Goal: Task Accomplishment & Management: Use online tool/utility

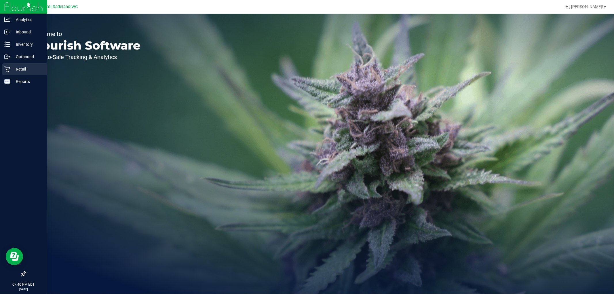
click at [21, 70] on p "Retail" at bounding box center [27, 69] width 35 height 7
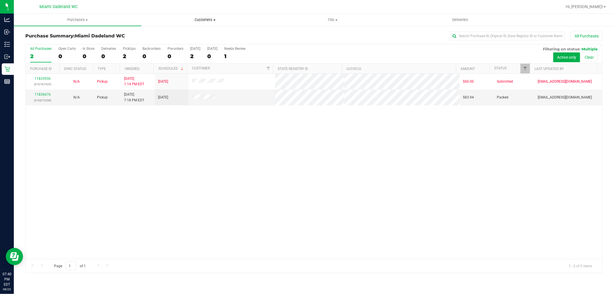
click at [203, 17] on span "Customers" at bounding box center [205, 19] width 127 height 5
click at [194, 36] on li "All customers" at bounding box center [205, 34] width 128 height 7
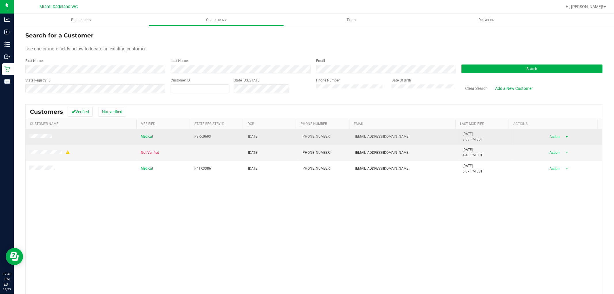
click at [551, 137] on span "Action" at bounding box center [554, 137] width 19 height 8
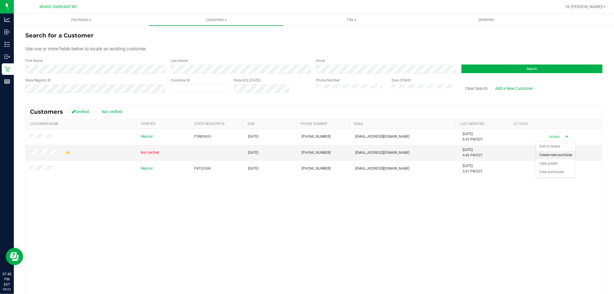
click at [561, 156] on li "Create new purchase" at bounding box center [555, 155] width 39 height 9
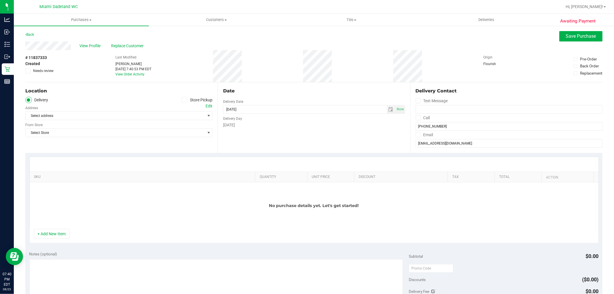
click at [185, 100] on span at bounding box center [184, 100] width 7 height 7
click at [0, 0] on input "Store Pickup" at bounding box center [0, 0] width 0 height 0
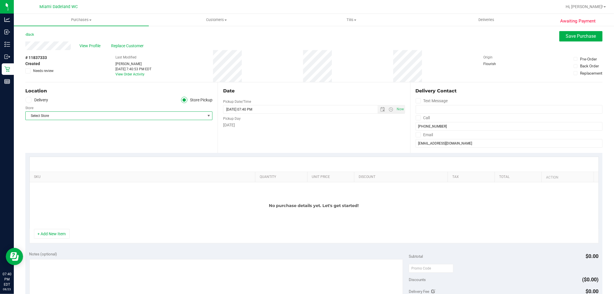
click at [134, 119] on span "Select Store" at bounding box center [115, 116] width 179 height 8
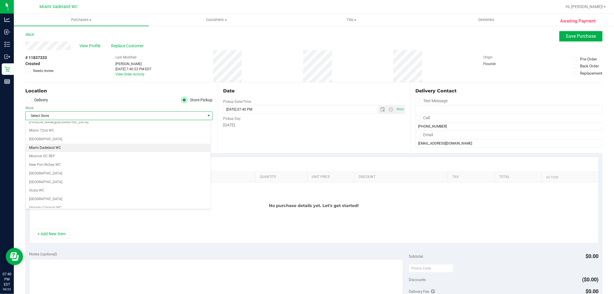
click at [57, 148] on li "Miami Dadeland WC" at bounding box center [118, 148] width 185 height 9
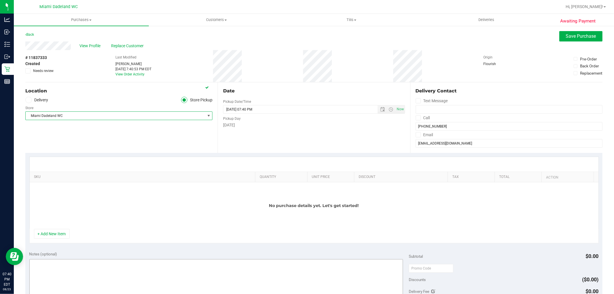
click at [55, 234] on button "+ Add New Item" at bounding box center [52, 234] width 36 height 10
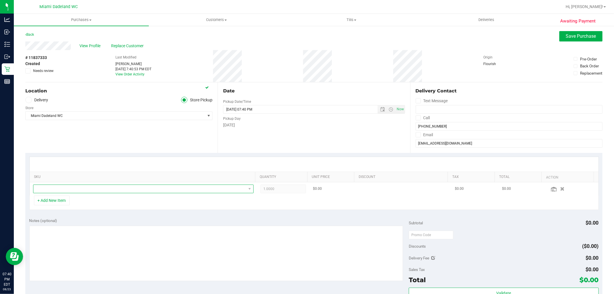
click at [115, 188] on span "NO DATA FOUND" at bounding box center [139, 189] width 213 height 8
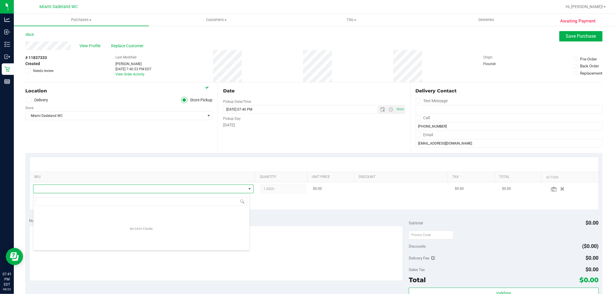
scroll to position [9, 215]
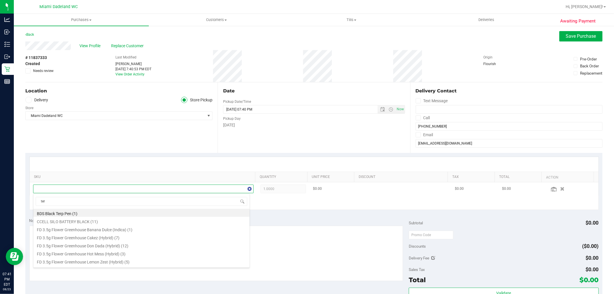
type input "terp"
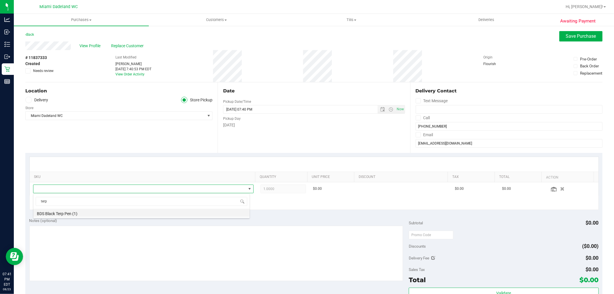
click at [43, 216] on li "BDS Black Terp Pen (1)" at bounding box center [141, 213] width 216 height 8
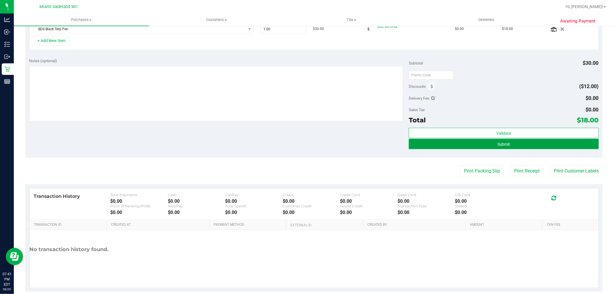
click at [471, 142] on button "Submit" at bounding box center [504, 144] width 190 height 10
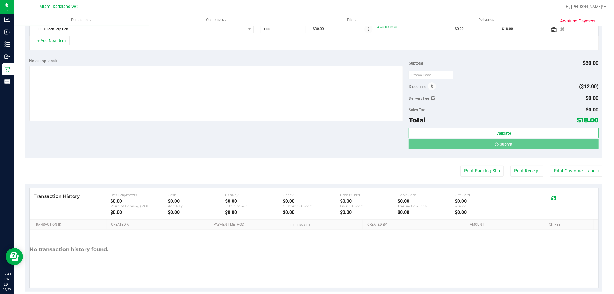
scroll to position [161, 0]
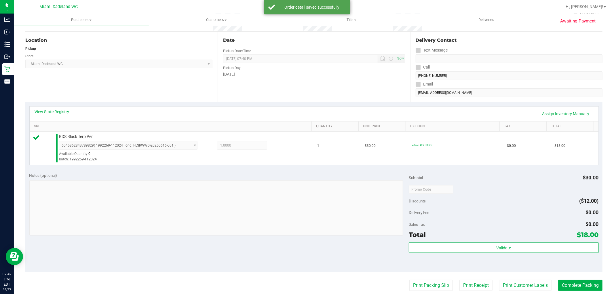
scroll to position [64, 0]
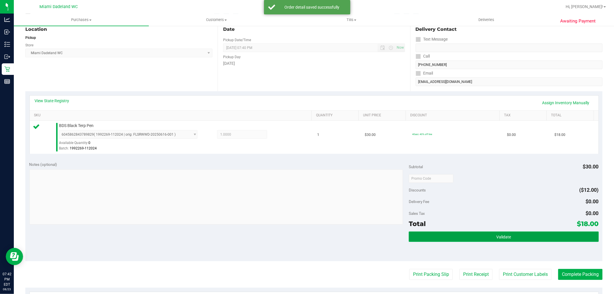
click at [473, 238] on button "Validate" at bounding box center [504, 237] width 190 height 10
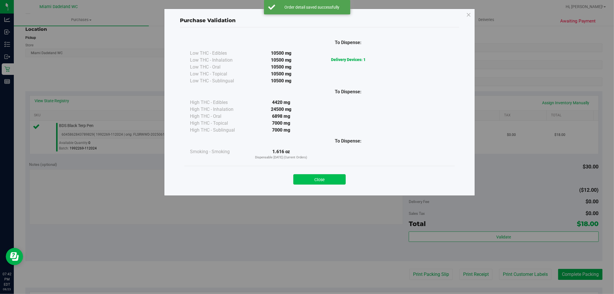
click at [304, 181] on button "Close" at bounding box center [319, 179] width 52 height 10
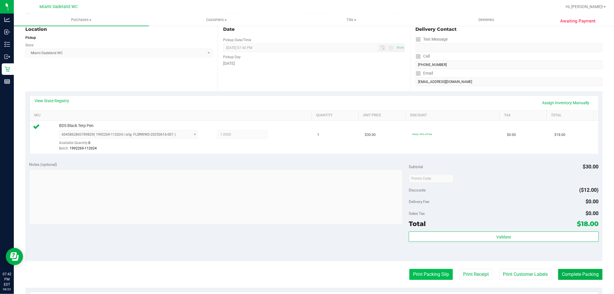
click at [415, 276] on button "Print Packing Slip" at bounding box center [431, 274] width 43 height 11
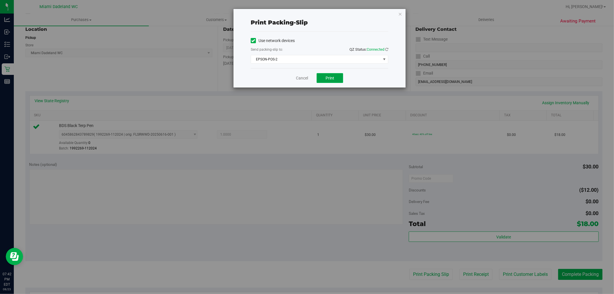
click at [325, 74] on button "Print" at bounding box center [330, 78] width 26 height 10
click at [300, 80] on link "Cancel" at bounding box center [302, 78] width 12 height 6
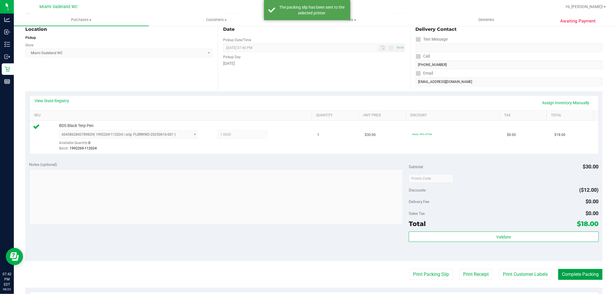
click at [582, 275] on button "Complete Packing" at bounding box center [580, 274] width 44 height 11
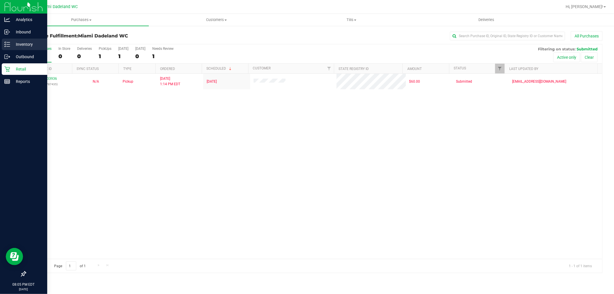
click at [15, 42] on p "Inventory" at bounding box center [27, 44] width 35 height 7
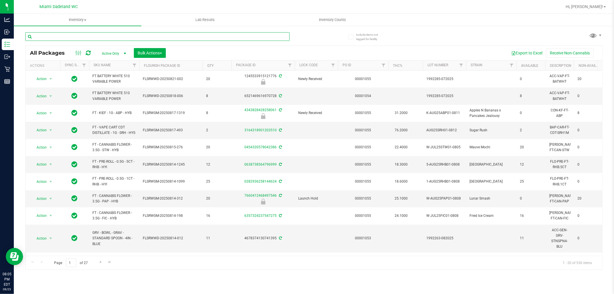
click at [204, 38] on input "text" at bounding box center [157, 36] width 264 height 9
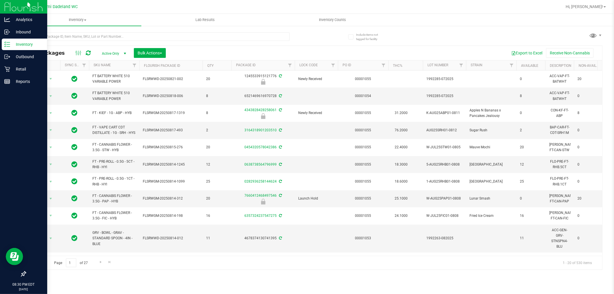
click at [18, 43] on p "Inventory" at bounding box center [27, 44] width 35 height 7
click at [9, 67] on icon at bounding box center [6, 69] width 5 height 5
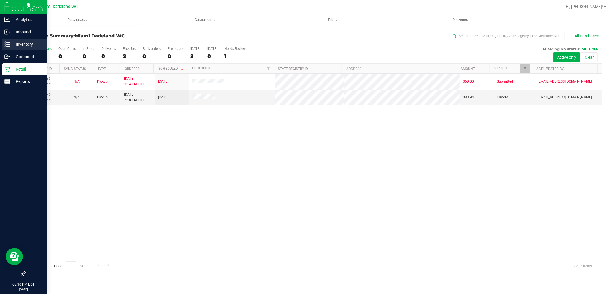
click at [19, 43] on p "Inventory" at bounding box center [27, 44] width 35 height 7
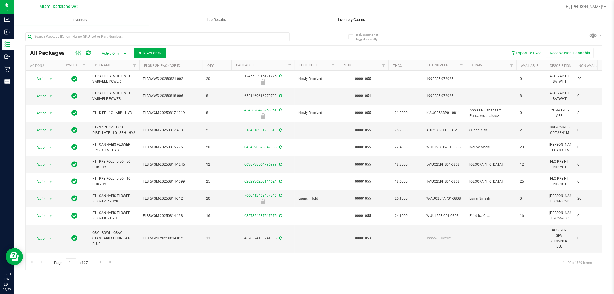
click at [344, 22] on span "Inventory Counts" at bounding box center [351, 19] width 43 height 5
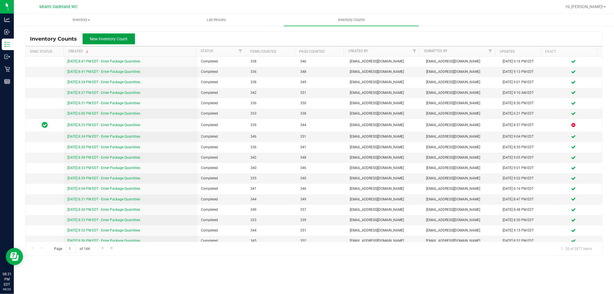
click at [106, 41] on span "New Inventory Count" at bounding box center [109, 39] width 38 height 5
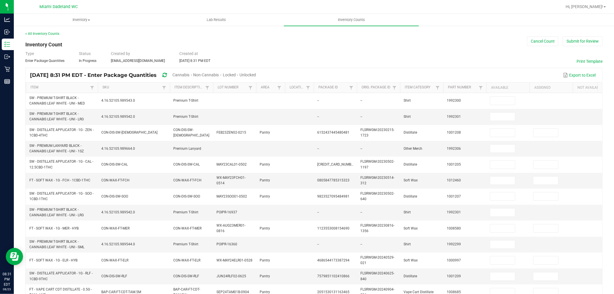
click at [256, 74] on span "Unlocked" at bounding box center [248, 75] width 16 height 5
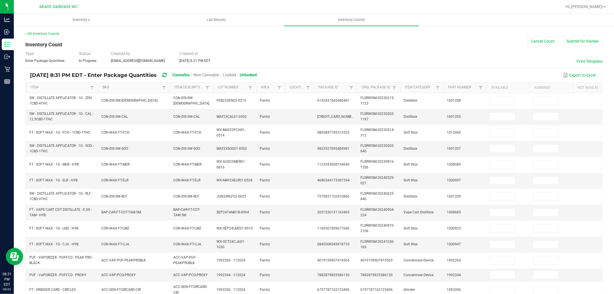
click at [127, 87] on link "SKU" at bounding box center [132, 87] width 58 height 5
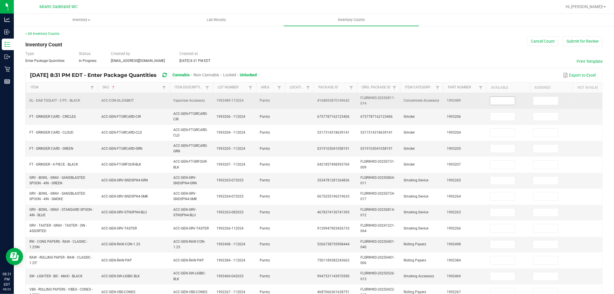
click at [497, 99] on input at bounding box center [502, 101] width 25 height 8
type input "5"
type input "3"
type input "1"
type input "3"
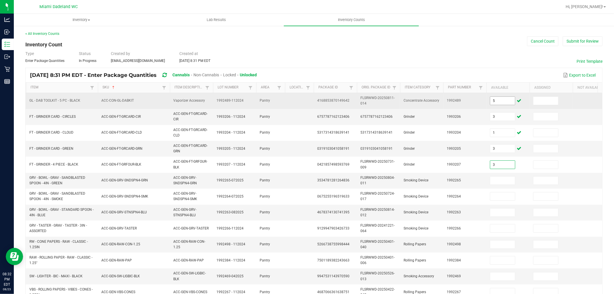
type input "3"
type input "8"
type input "6"
type input "11"
type input "24"
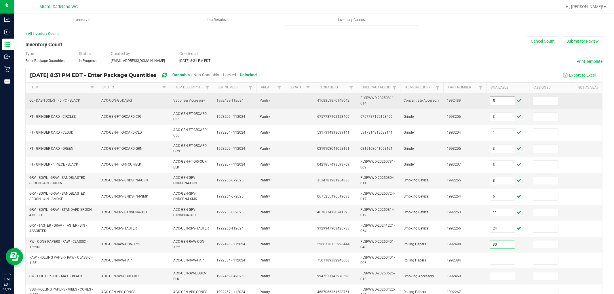
type input "30"
type input "3"
type input "39"
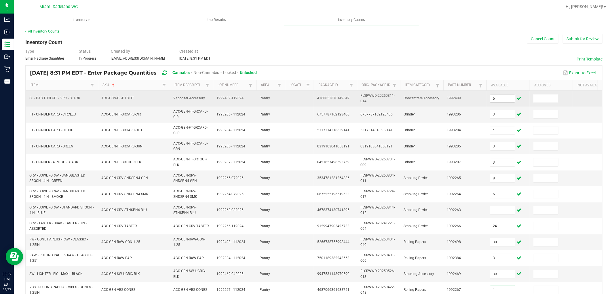
type input "1"
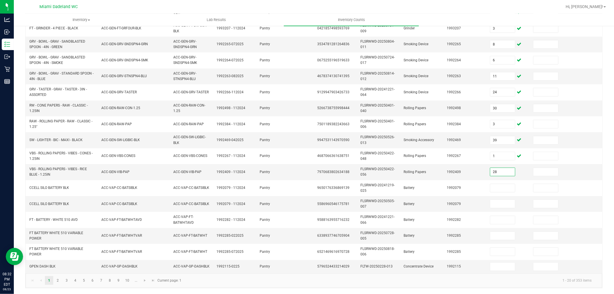
type input "28"
type input "1"
type input "10"
type input "1"
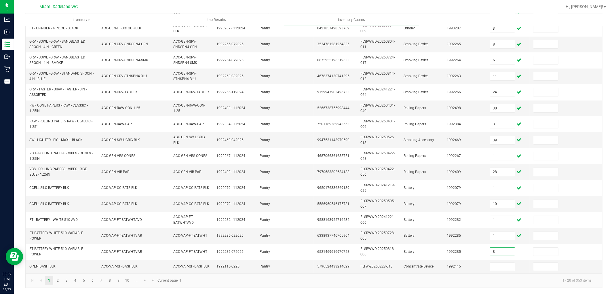
type input "8"
type input "6"
click at [56, 279] on link "2" at bounding box center [58, 280] width 8 height 9
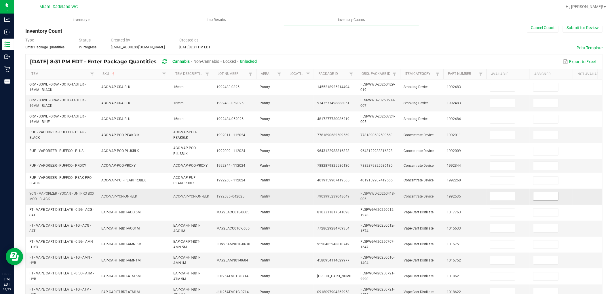
scroll to position [0, 0]
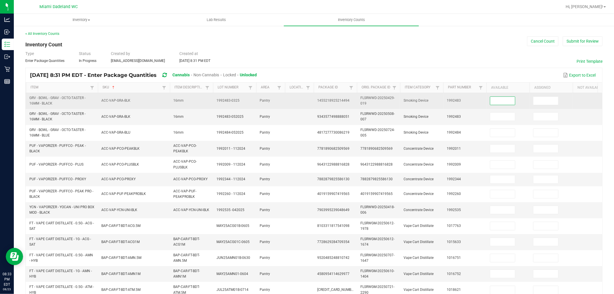
click at [507, 104] on input at bounding box center [502, 101] width 25 height 8
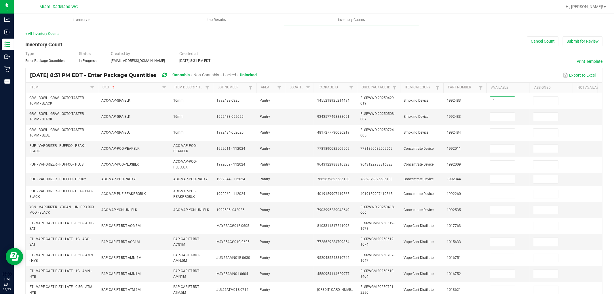
type input "1"
type input "11"
type input "5"
type input "2"
type input "6"
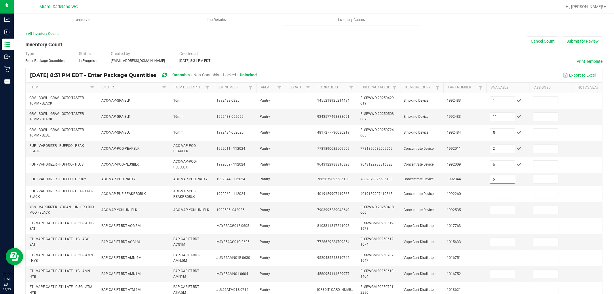
type input "6"
type input "3"
type input "4"
type input "6"
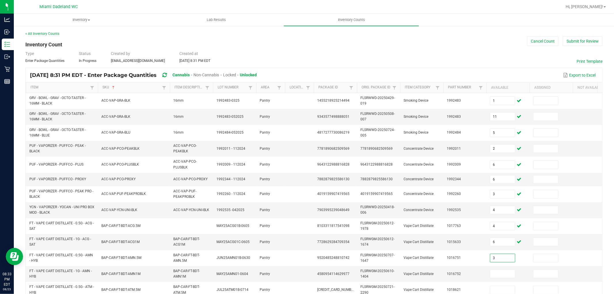
type input "3"
type input "1"
type input "11"
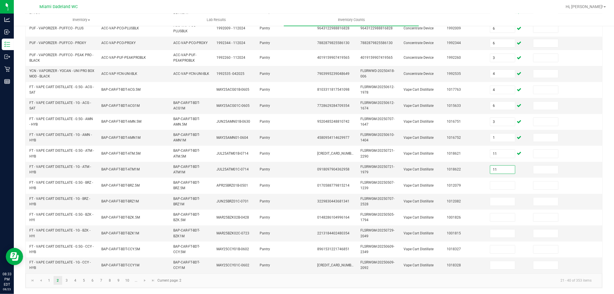
type input "11"
type input "1"
type input "2"
type input "11"
type input "9"
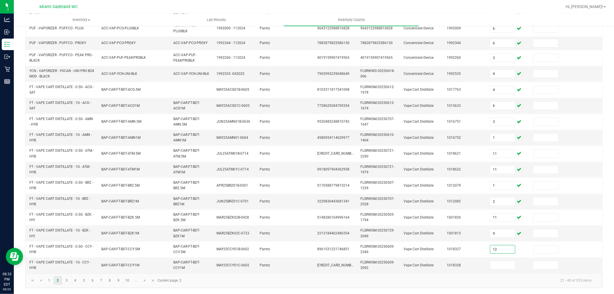
type input "12"
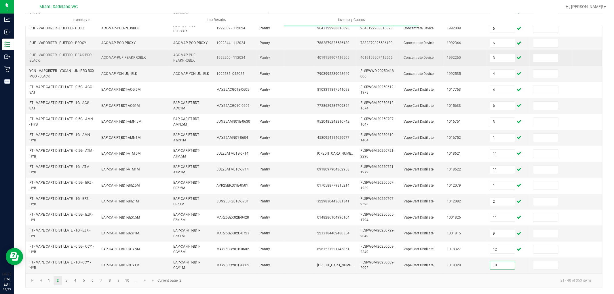
type input "10"
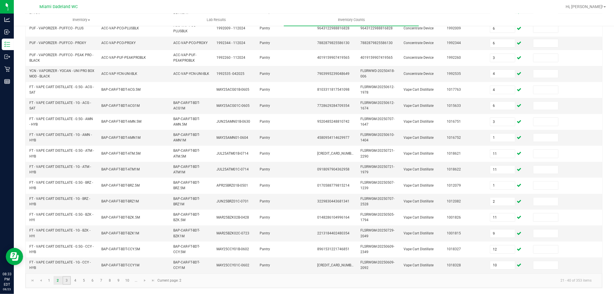
click at [65, 276] on link "3" at bounding box center [66, 280] width 8 height 9
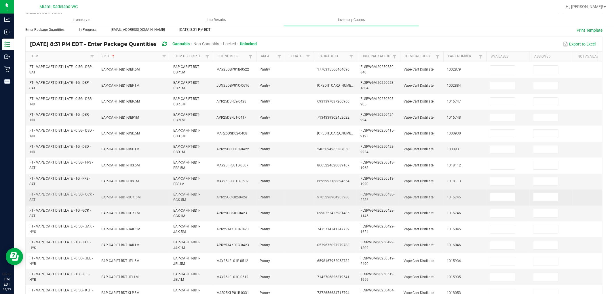
scroll to position [0, 0]
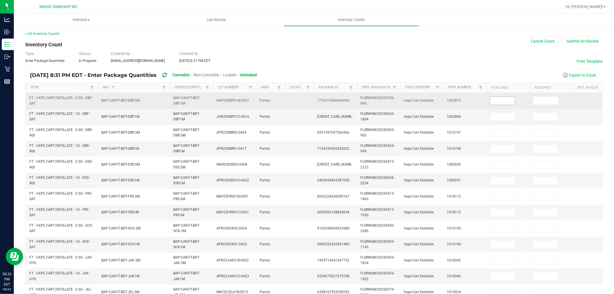
click at [506, 98] on input at bounding box center [502, 101] width 25 height 8
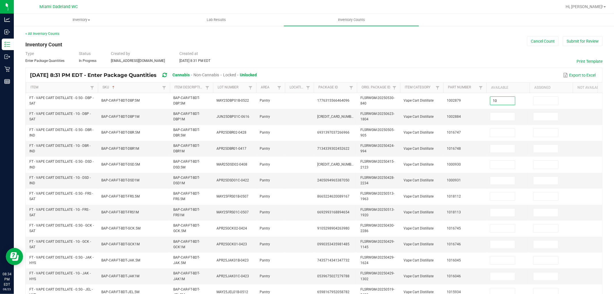
type input "10"
type input "8"
type input "11"
type input "1"
type input "11"
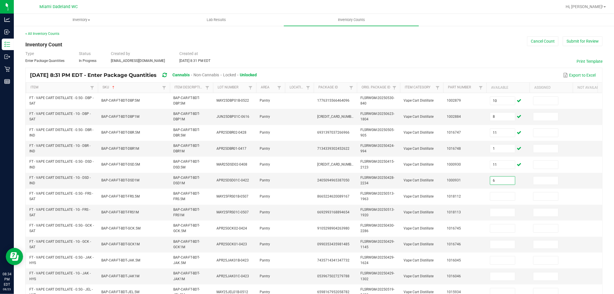
type input "6"
type input "7"
type input "2"
type input "8"
type input "12"
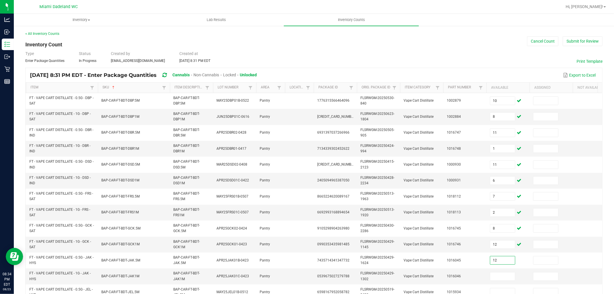
type input "12"
type input "5"
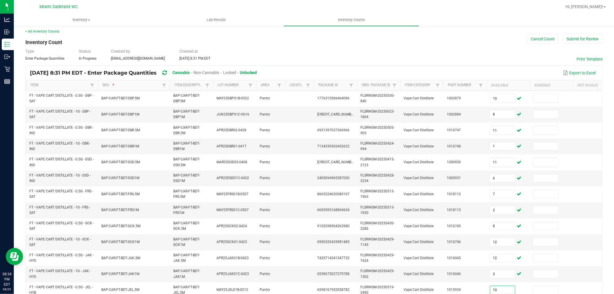
type input "10"
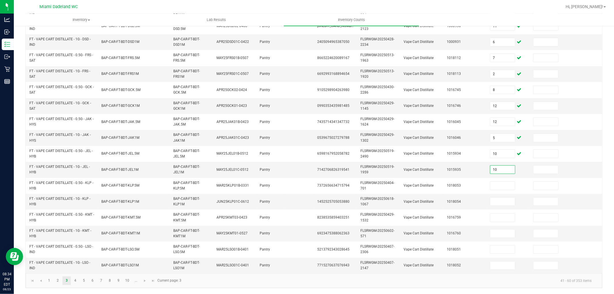
type input "10"
type input "11"
type input "7"
type input "8"
type input "6"
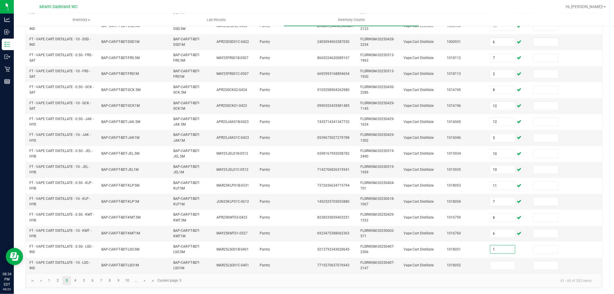
type input "1"
type input "2"
type input "3"
drag, startPoint x: 206, startPoint y: 282, endPoint x: 140, endPoint y: 267, distance: 67.5
click at [205, 282] on kendo-pager-info "41 - 60 of 353 items" at bounding box center [391, 281] width 412 height 10
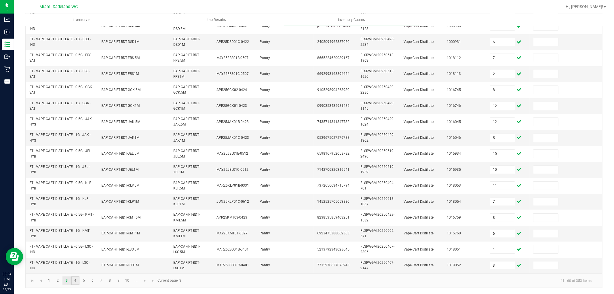
click at [74, 279] on link "4" at bounding box center [75, 280] width 8 height 9
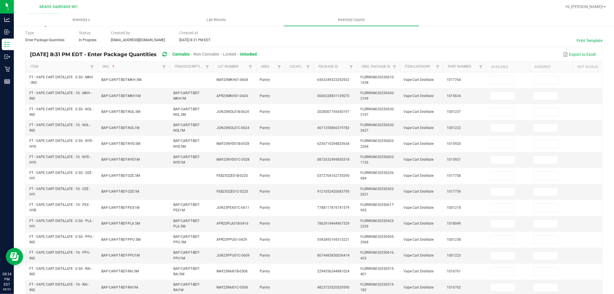
scroll to position [0, 0]
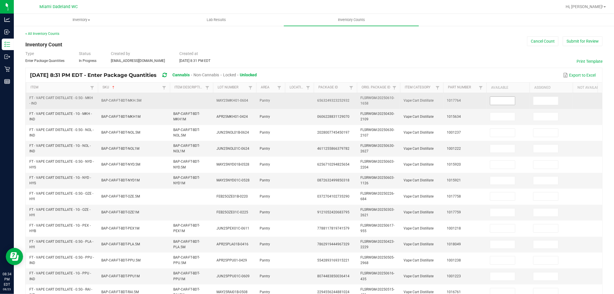
click at [496, 103] on input at bounding box center [502, 101] width 25 height 8
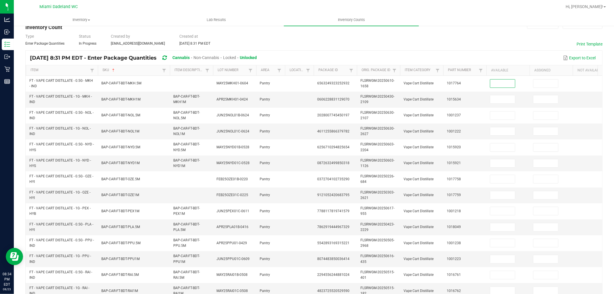
scroll to position [32, 0]
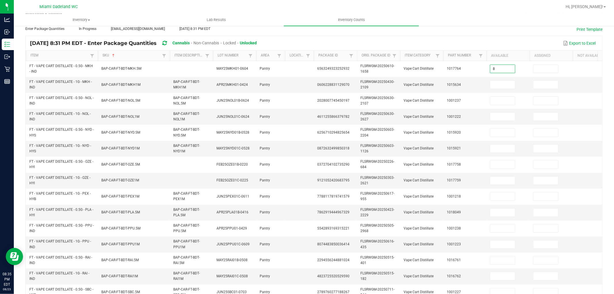
type input "8"
type input "7"
type input "8"
type input "10"
type input "7"
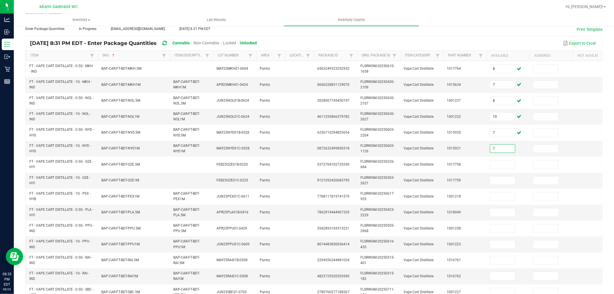
type input "7"
type input "4"
type input "10"
type input "7"
type input "1"
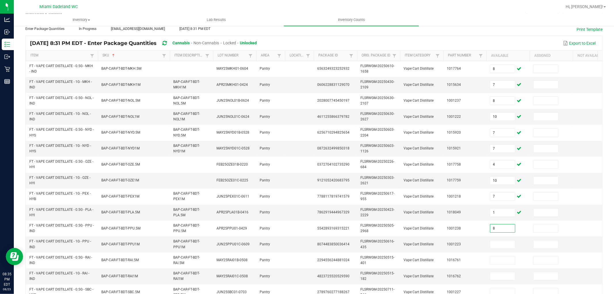
type input "8"
type input "11"
type input "7"
type input "4"
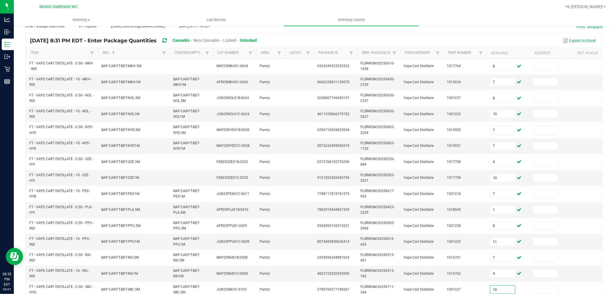
type input "10"
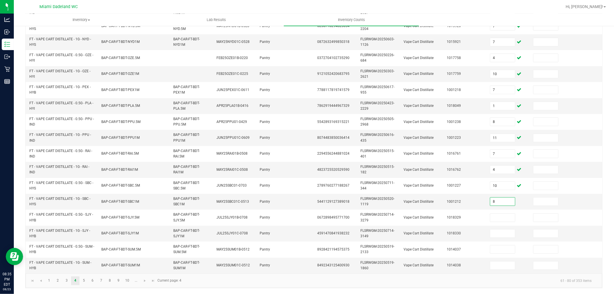
type input "8"
type input "7"
type input "9"
type input "12"
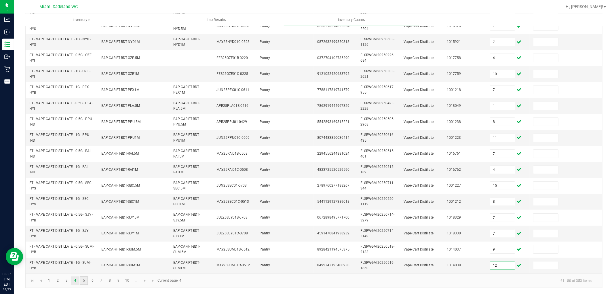
click at [88, 281] on link "5" at bounding box center [84, 280] width 8 height 9
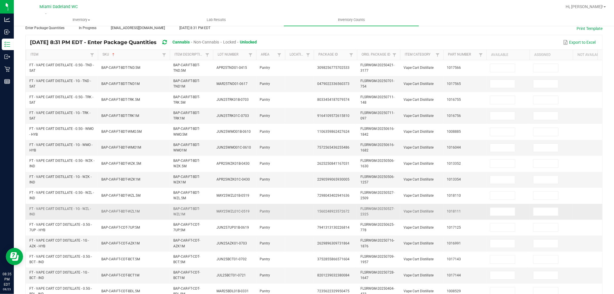
scroll to position [0, 0]
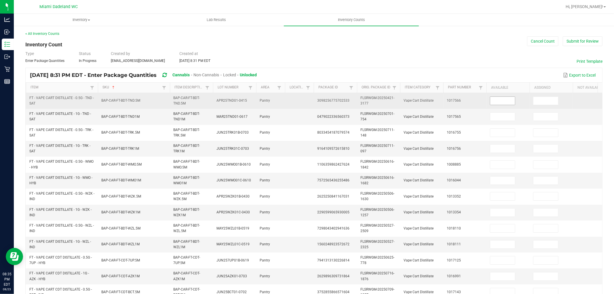
click at [505, 96] on span at bounding box center [502, 100] width 25 height 9
click at [505, 99] on input at bounding box center [502, 101] width 25 height 8
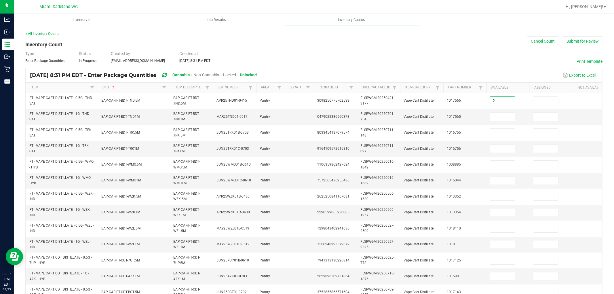
type input "2"
type input "12"
type input "9"
type input "12"
type input "5"
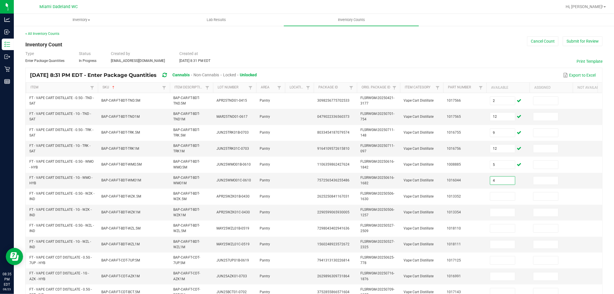
type input "4"
type input "12"
type input "10"
type input "9"
type input "8"
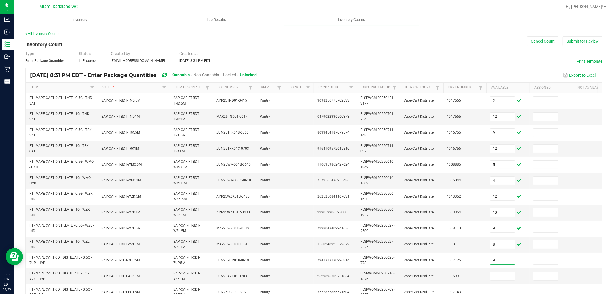
type input "9"
type input "5"
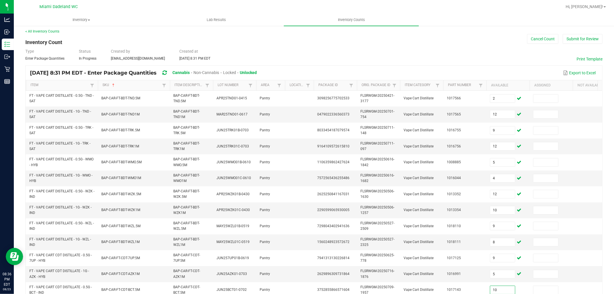
type input "10"
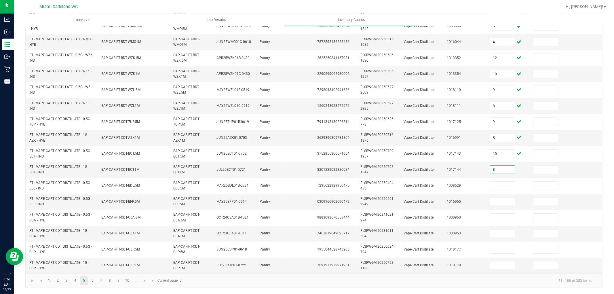
type input "8"
type input "12"
type input "9"
type input "7"
type input "4"
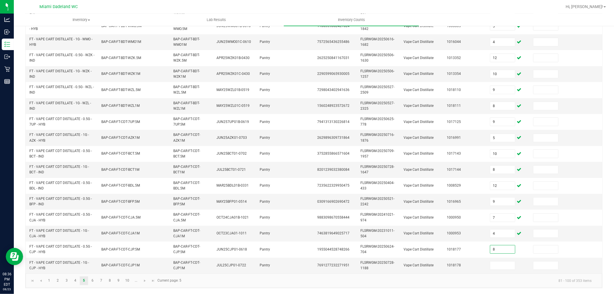
type input "8"
type input "9"
click at [90, 280] on link "6" at bounding box center [92, 280] width 8 height 9
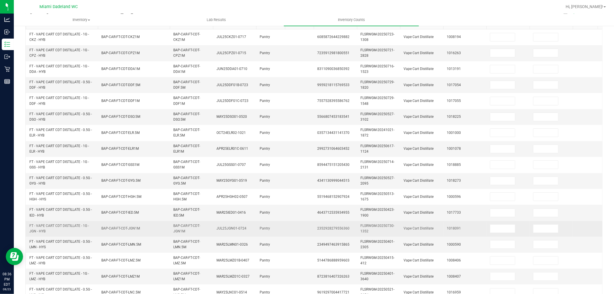
scroll to position [0, 0]
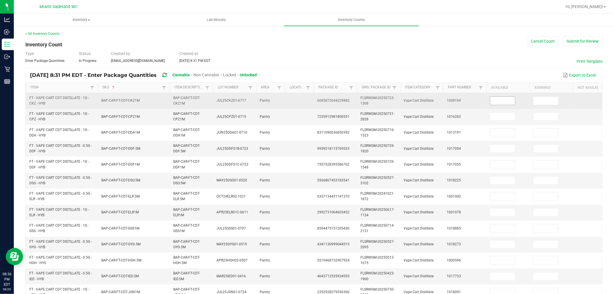
click at [511, 99] on input at bounding box center [502, 101] width 25 height 8
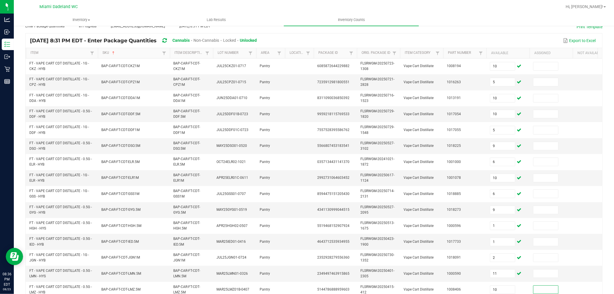
scroll to position [144, 0]
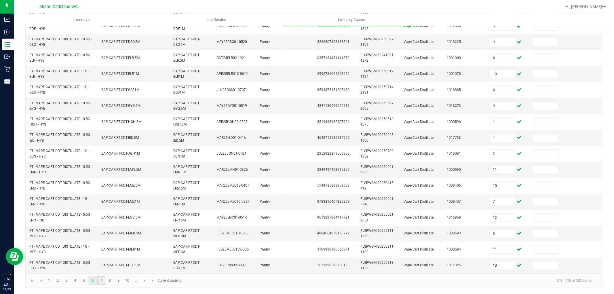
click at [101, 284] on link "7" at bounding box center [101, 280] width 8 height 9
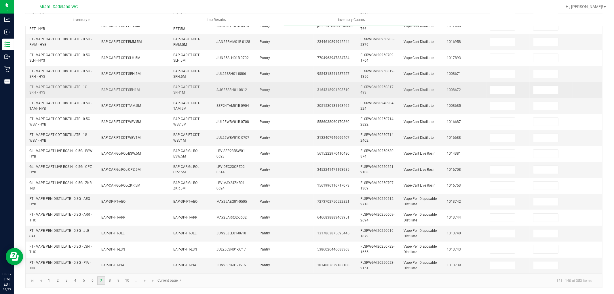
scroll to position [0, 0]
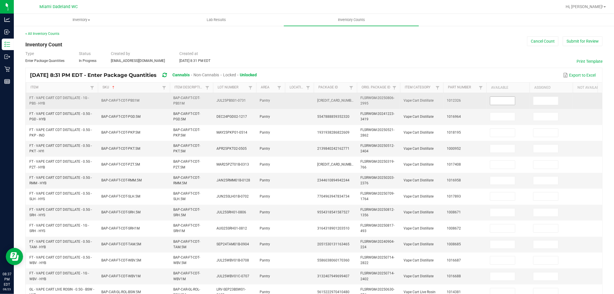
click at [494, 103] on input at bounding box center [502, 101] width 25 height 8
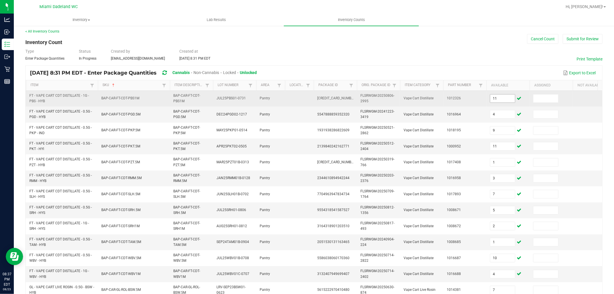
scroll to position [144, 0]
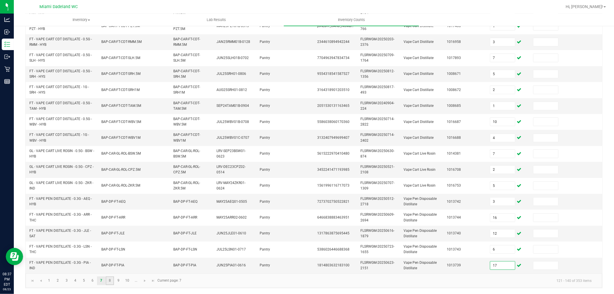
click at [107, 279] on link "8" at bounding box center [110, 280] width 8 height 9
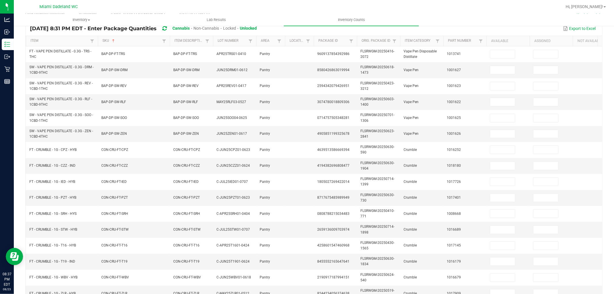
scroll to position [16, 0]
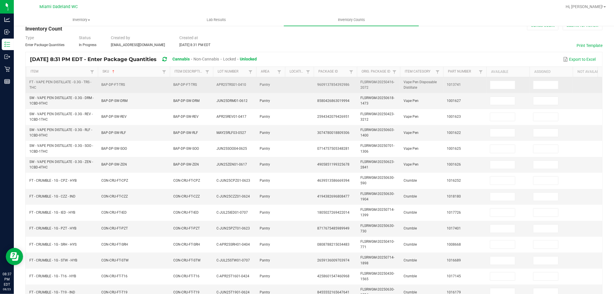
click at [501, 92] on td at bounding box center [508, 85] width 43 height 16
click at [501, 87] on input at bounding box center [502, 85] width 25 height 8
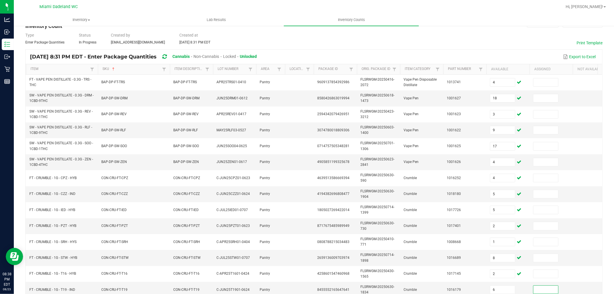
scroll to position [144, 0]
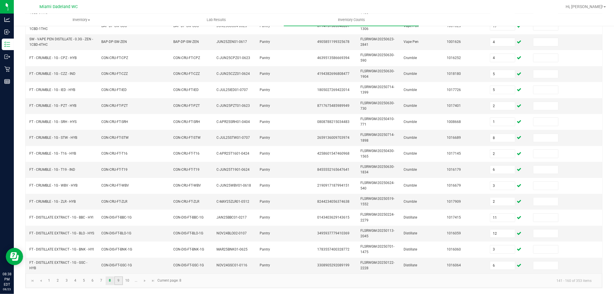
click at [121, 282] on link "9" at bounding box center [118, 280] width 8 height 9
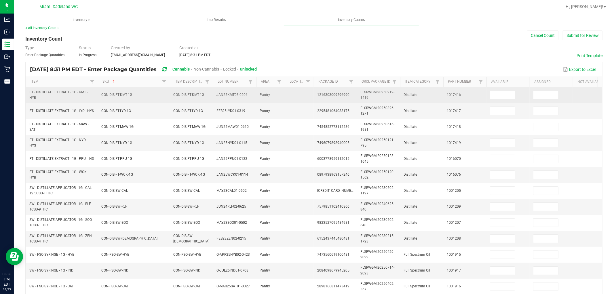
scroll to position [0, 0]
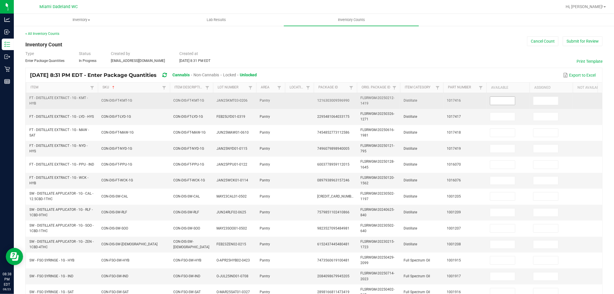
click at [503, 103] on input at bounding box center [502, 101] width 25 height 8
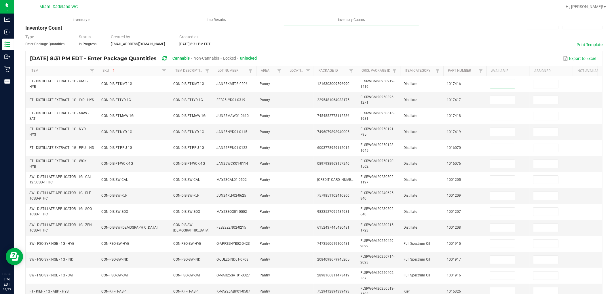
scroll to position [32, 0]
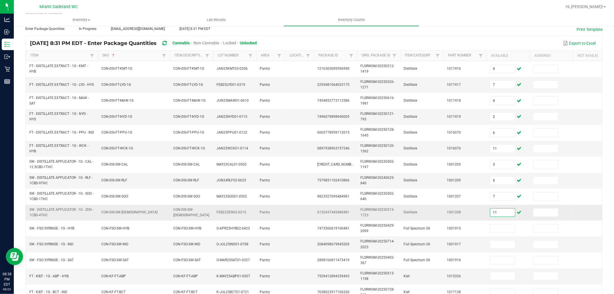
click at [512, 212] on input "11" at bounding box center [502, 213] width 25 height 8
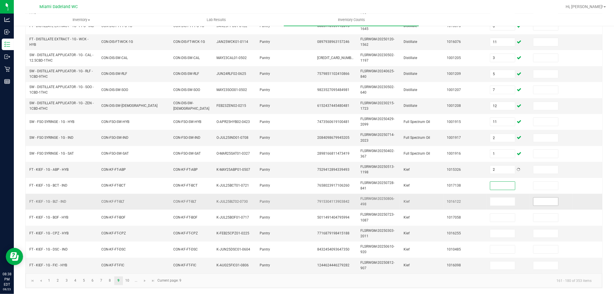
scroll to position [144, 0]
click at [125, 280] on link "10" at bounding box center [127, 280] width 8 height 9
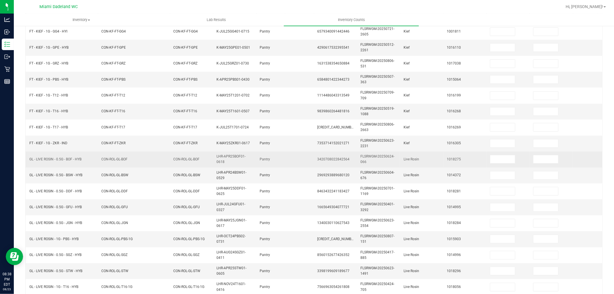
scroll to position [0, 0]
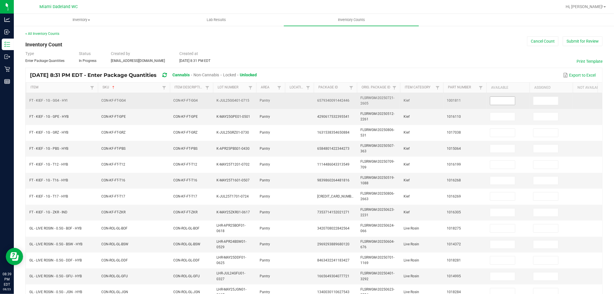
click at [515, 99] on span at bounding box center [503, 100] width 27 height 4
click at [505, 102] on input at bounding box center [502, 101] width 25 height 8
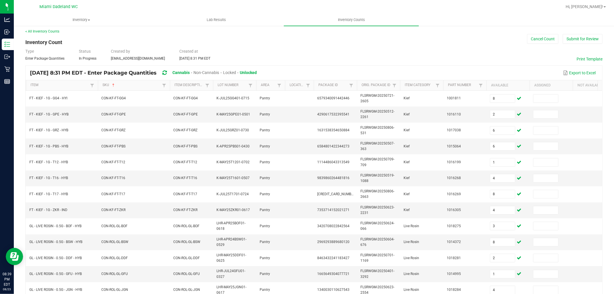
scroll to position [144, 0]
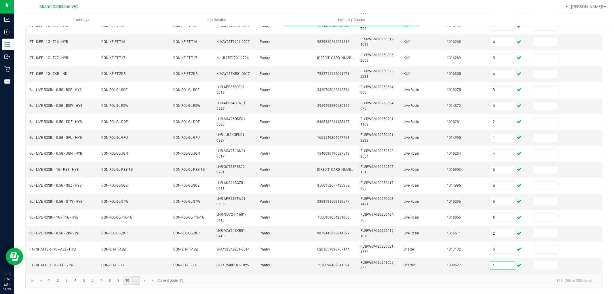
click at [139, 282] on link "..." at bounding box center [136, 280] width 8 height 9
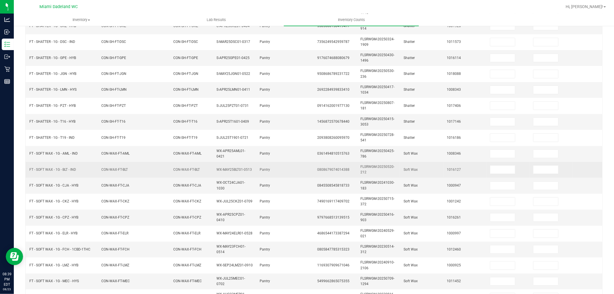
scroll to position [0, 0]
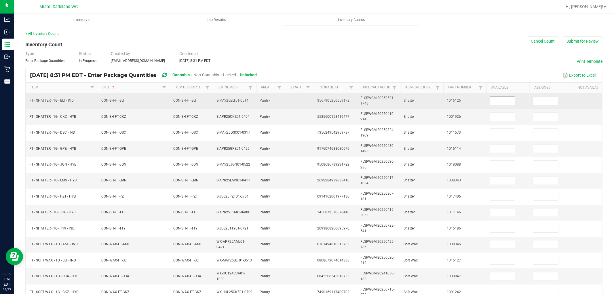
click at [494, 99] on input at bounding box center [502, 101] width 25 height 8
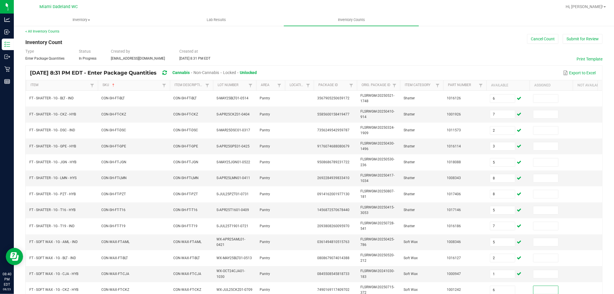
scroll to position [144, 0]
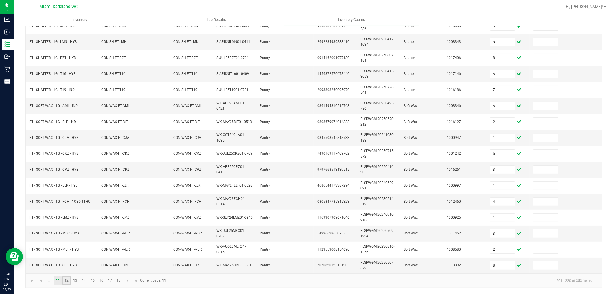
click at [65, 278] on link "12" at bounding box center [66, 280] width 8 height 9
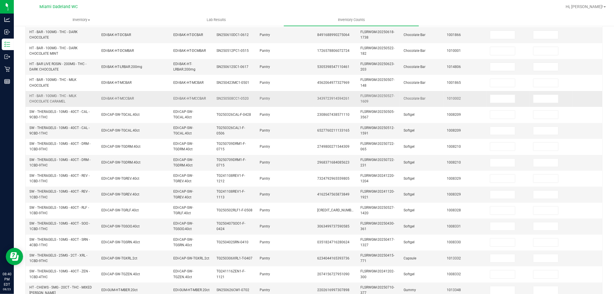
scroll to position [0, 0]
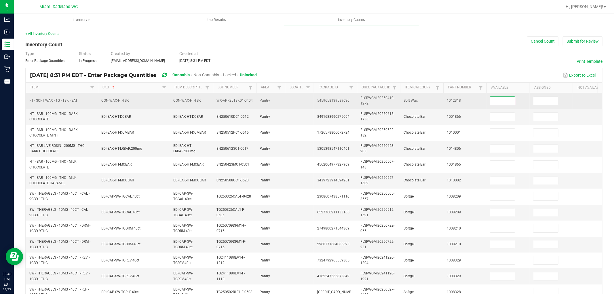
click at [505, 100] on input at bounding box center [502, 101] width 25 height 8
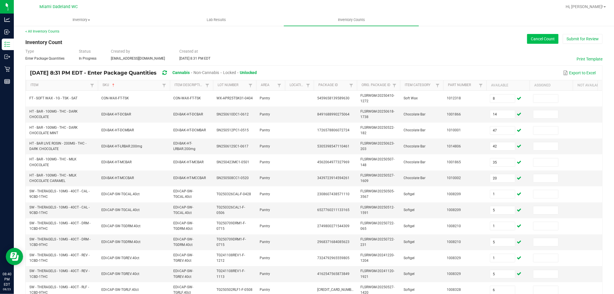
scroll to position [144, 0]
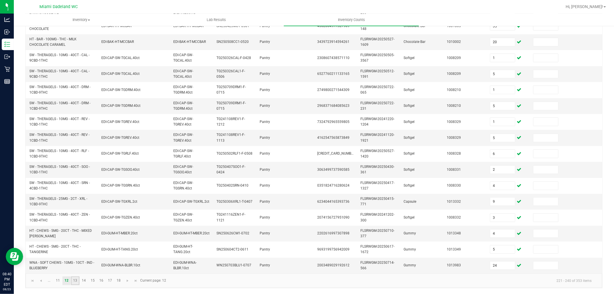
click at [72, 280] on link "13" at bounding box center [75, 280] width 8 height 9
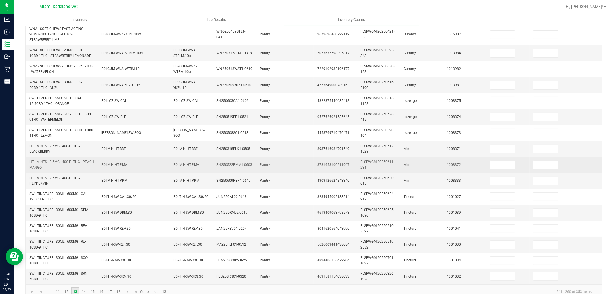
scroll to position [0, 0]
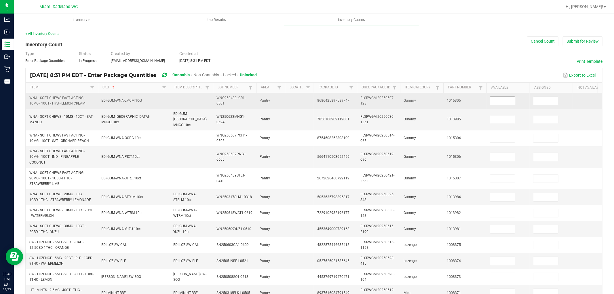
click at [508, 102] on input at bounding box center [502, 101] width 25 height 8
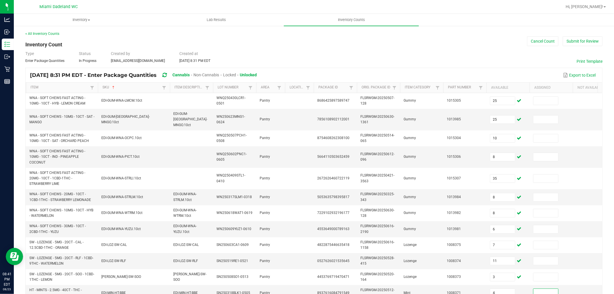
scroll to position [150, 0]
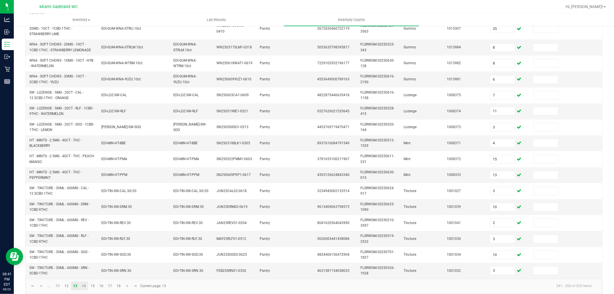
click at [85, 285] on link "14" at bounding box center [84, 286] width 8 height 9
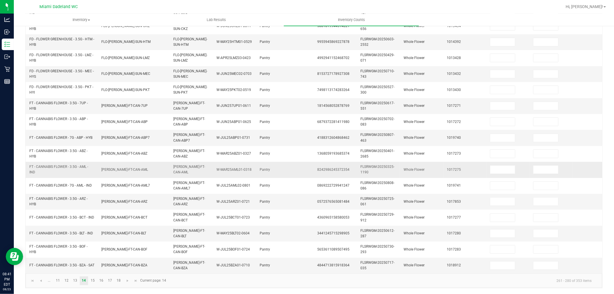
scroll to position [0, 0]
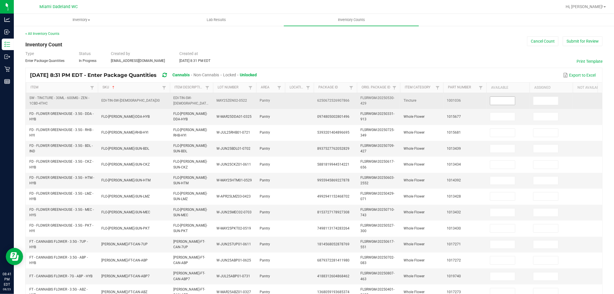
click at [502, 104] on input at bounding box center [502, 101] width 25 height 8
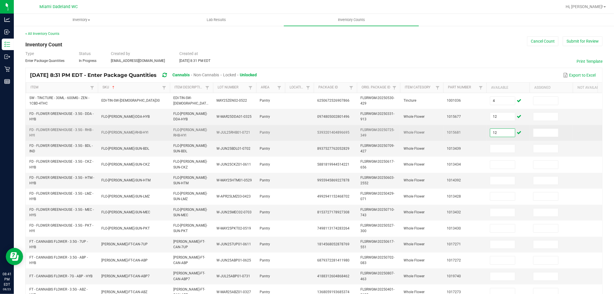
click at [507, 133] on input "12" at bounding box center [502, 133] width 25 height 8
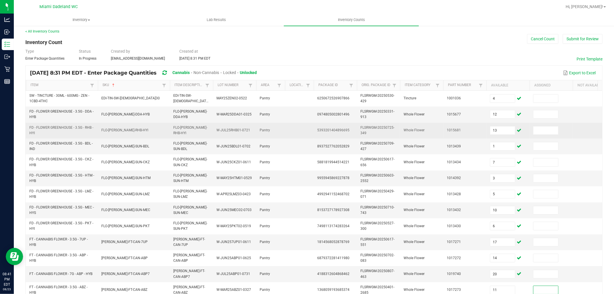
scroll to position [144, 0]
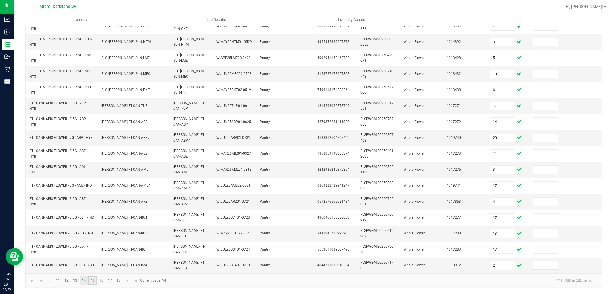
click at [94, 281] on link "15" at bounding box center [92, 280] width 8 height 9
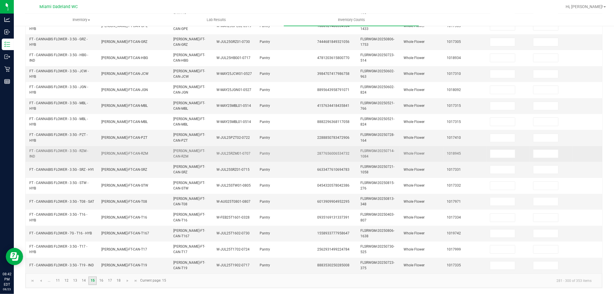
scroll to position [0, 0]
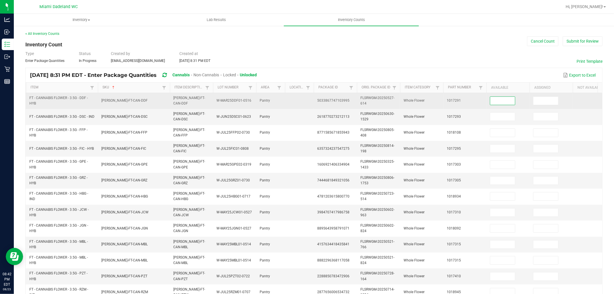
click at [492, 98] on input at bounding box center [502, 101] width 25 height 8
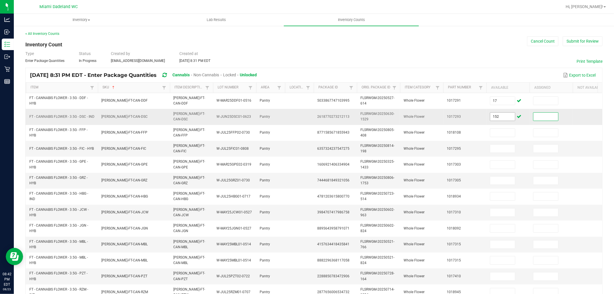
click at [508, 120] on input "152" at bounding box center [502, 117] width 25 height 8
click at [503, 143] on td at bounding box center [508, 149] width 43 height 16
click at [502, 156] on td at bounding box center [508, 149] width 43 height 16
click at [502, 145] on input at bounding box center [502, 149] width 25 height 8
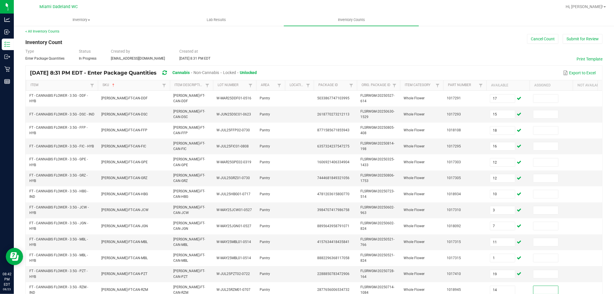
scroll to position [144, 0]
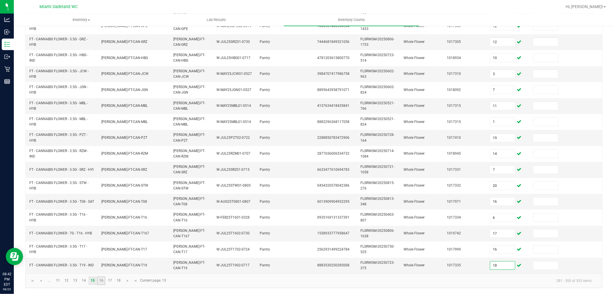
click at [98, 279] on link "16" at bounding box center [101, 280] width 8 height 9
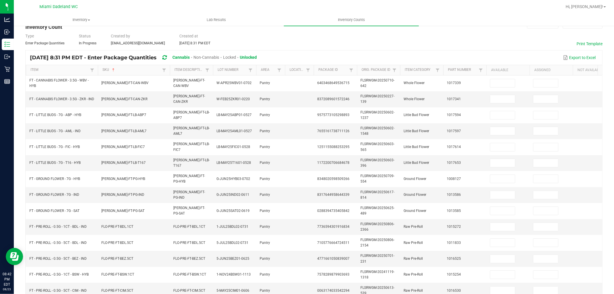
scroll to position [0, 0]
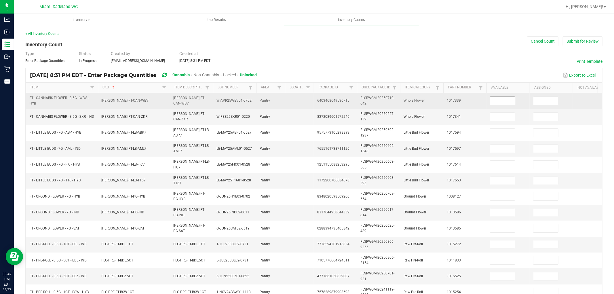
click at [501, 101] on input at bounding box center [502, 101] width 25 height 8
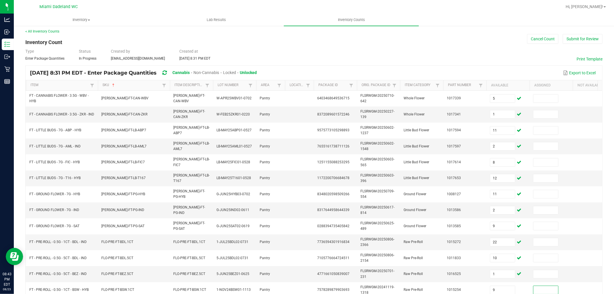
scroll to position [144, 0]
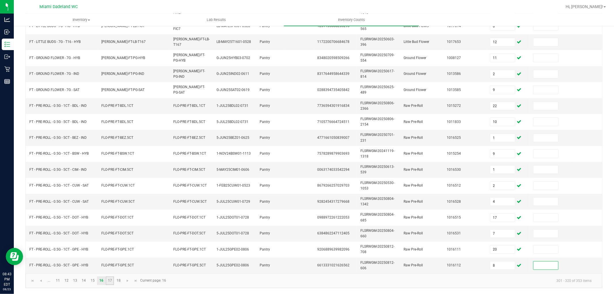
click at [109, 279] on link "17" at bounding box center [110, 280] width 8 height 9
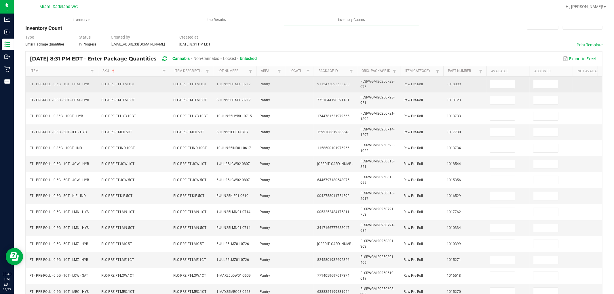
scroll to position [16, 0]
click at [505, 78] on td at bounding box center [508, 85] width 43 height 16
click at [505, 88] on input at bounding box center [502, 85] width 25 height 8
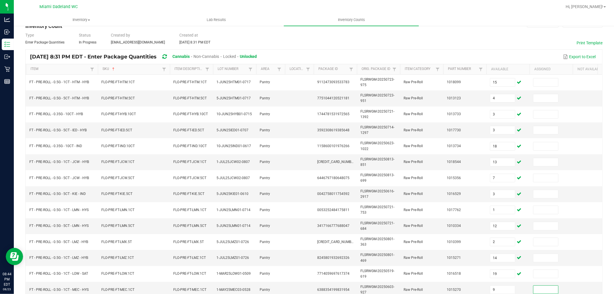
scroll to position [144, 0]
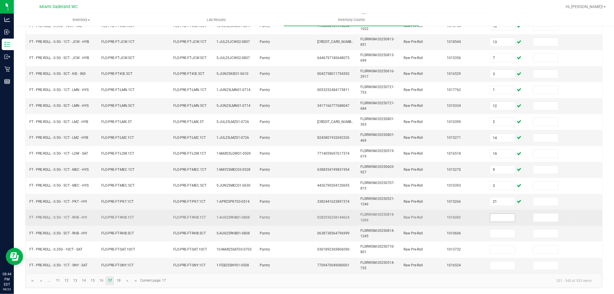
click at [515, 213] on span at bounding box center [502, 217] width 25 height 9
click at [510, 214] on input at bounding box center [502, 218] width 25 height 8
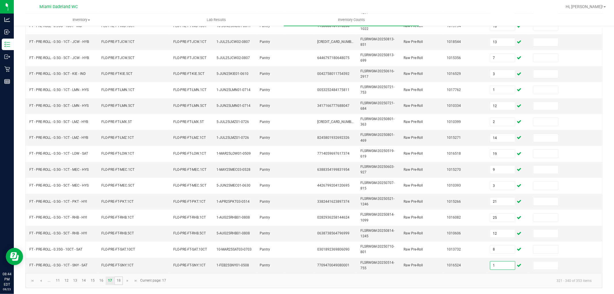
click at [119, 276] on kendo-pager "... 11 12 13 14 15 16 17 18 321 - 340 of 353 items Current page: 17" at bounding box center [314, 280] width 577 height 15
click at [118, 278] on link "18" at bounding box center [118, 280] width 8 height 9
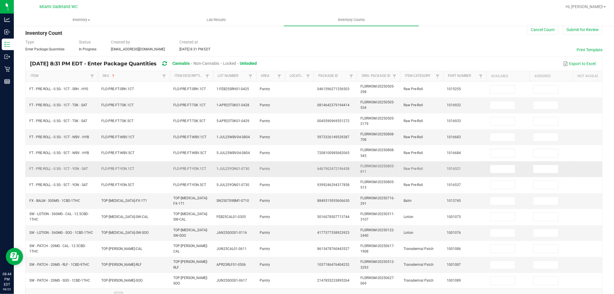
scroll to position [0, 0]
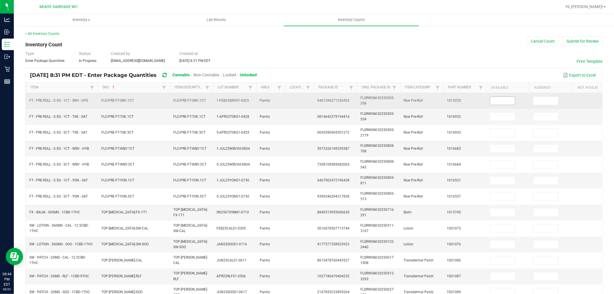
click at [499, 101] on input at bounding box center [502, 101] width 25 height 8
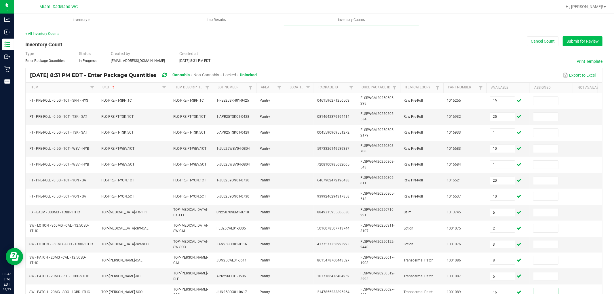
click at [574, 42] on button "Submit for Review" at bounding box center [583, 41] width 40 height 10
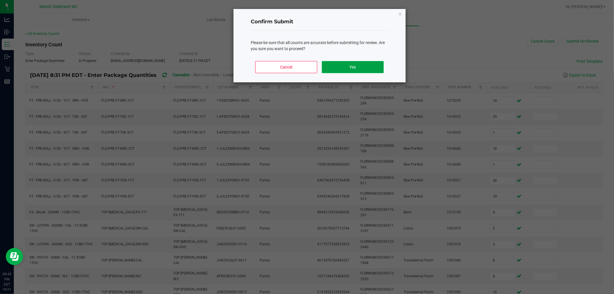
click at [350, 70] on button "Yes" at bounding box center [353, 67] width 62 height 12
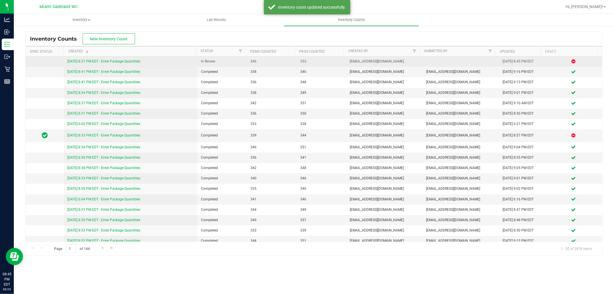
click at [115, 63] on link "[DATE] 8:31 PM EDT - Enter Package Quantities" at bounding box center [103, 61] width 73 height 4
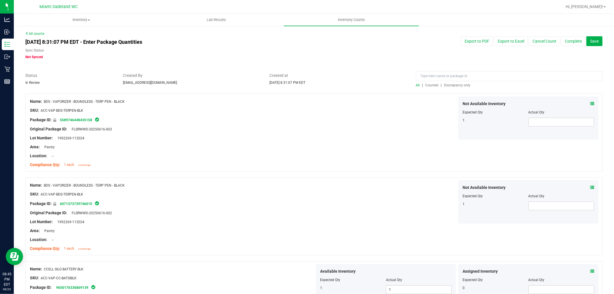
click at [454, 85] on span "Discrepancy only" at bounding box center [457, 85] width 26 height 4
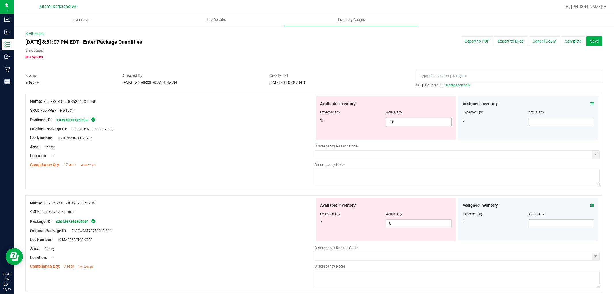
click at [412, 123] on span "18 18" at bounding box center [419, 122] width 66 height 9
click at [412, 123] on input "18" at bounding box center [418, 122] width 65 height 8
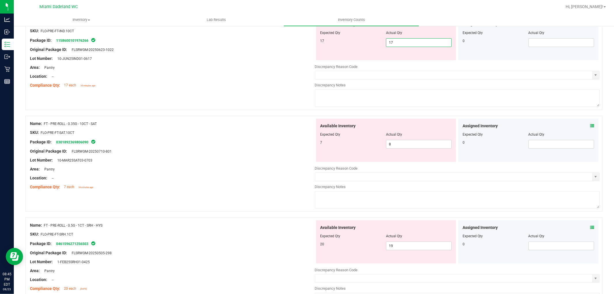
scroll to position [96, 0]
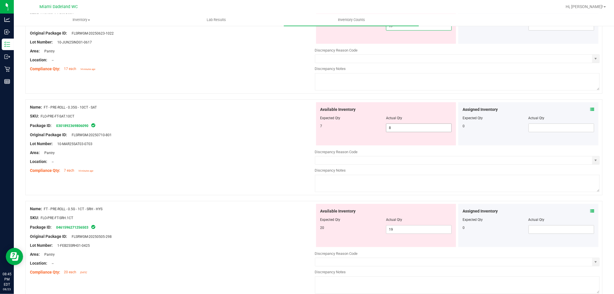
click at [406, 130] on div "Available Inventory Expected Qty Actual Qty 7 8 8" at bounding box center [457, 147] width 285 height 91
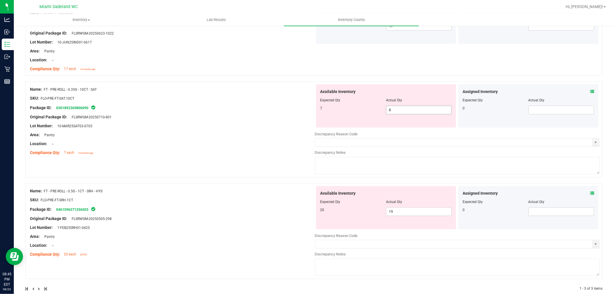
click at [406, 130] on div at bounding box center [457, 129] width 285 height 3
click at [411, 110] on span "8 8" at bounding box center [419, 110] width 66 height 9
click at [411, 110] on input "8" at bounding box center [418, 110] width 65 height 8
drag, startPoint x: 264, startPoint y: 170, endPoint x: 259, endPoint y: 169, distance: 4.5
click at [264, 170] on div "Name: FT - PRE-ROLL - 0.35G - 10CT - SAT SKU: FLO-PRE-FT-SAT.10CT Package ID: 0…" at bounding box center [313, 133] width 577 height 102
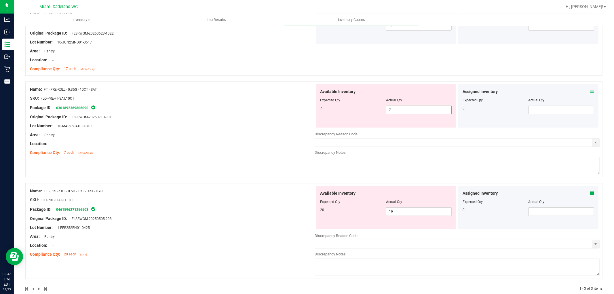
scroll to position [88, 0]
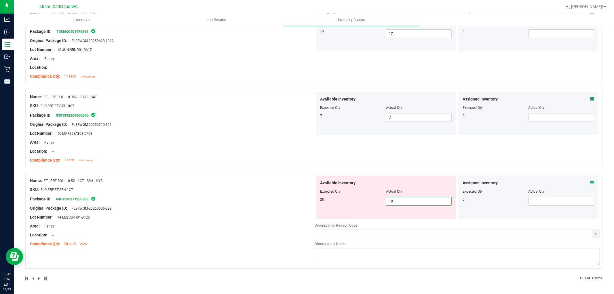
click at [397, 201] on span "19 19" at bounding box center [419, 201] width 66 height 9
click at [397, 201] on input "19" at bounding box center [418, 201] width 65 height 8
click at [424, 165] on div "Name: FT - PRE-ROLL - 0.35G - 10CT - SAT SKU: FLO-PRE-FT-SAT.10CT Package ID: 0…" at bounding box center [313, 128] width 577 height 78
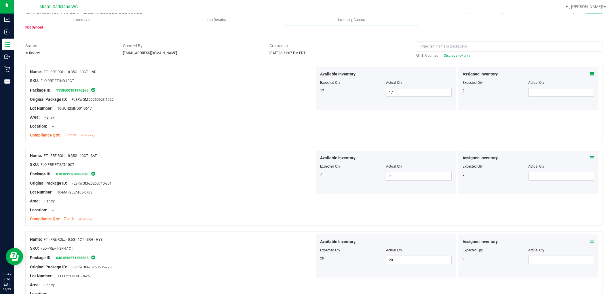
scroll to position [0, 0]
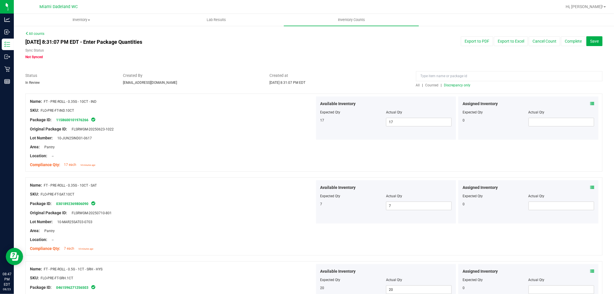
click at [458, 84] on span "Discrepancy only" at bounding box center [457, 85] width 26 height 4
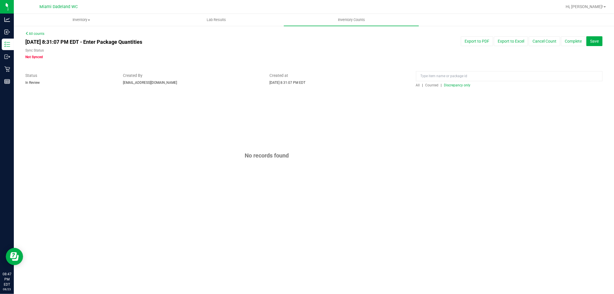
click at [458, 84] on span "Discrepancy only" at bounding box center [457, 85] width 26 height 4
click at [573, 42] on button "Complete" at bounding box center [573, 41] width 24 height 10
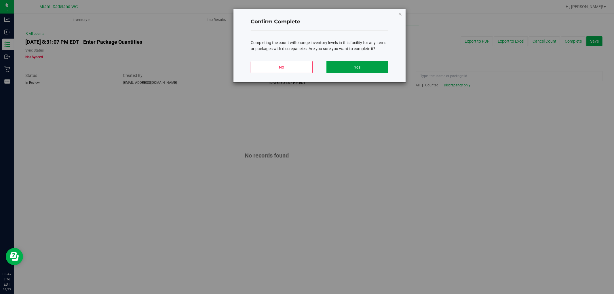
click at [363, 68] on button "Yes" at bounding box center [358, 67] width 62 height 12
